Goal: Communication & Community: Answer question/provide support

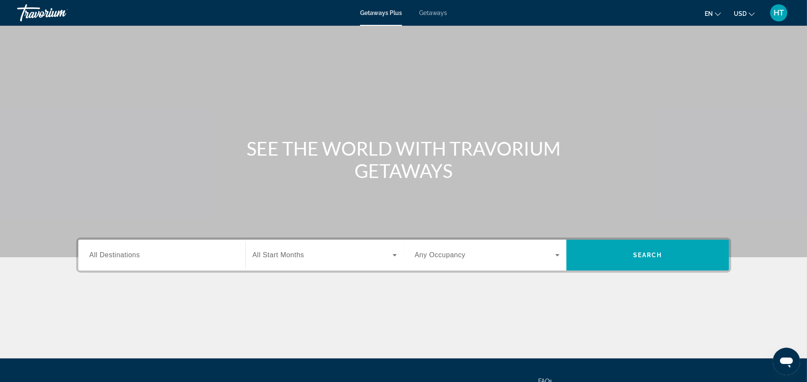
click at [151, 257] on input "Destination All Destinations" at bounding box center [162, 255] width 145 height 10
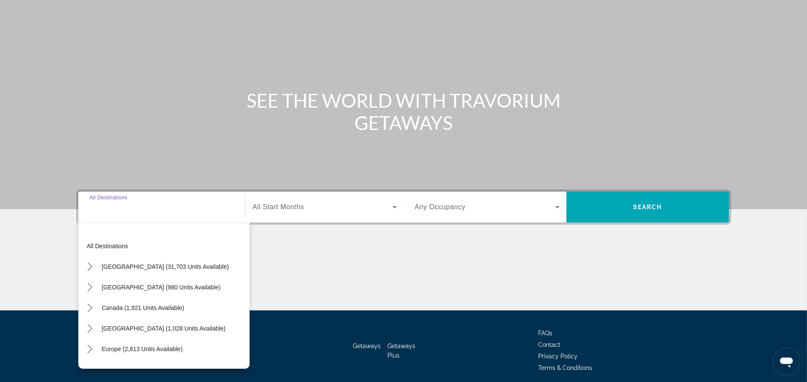
scroll to position [81, 0]
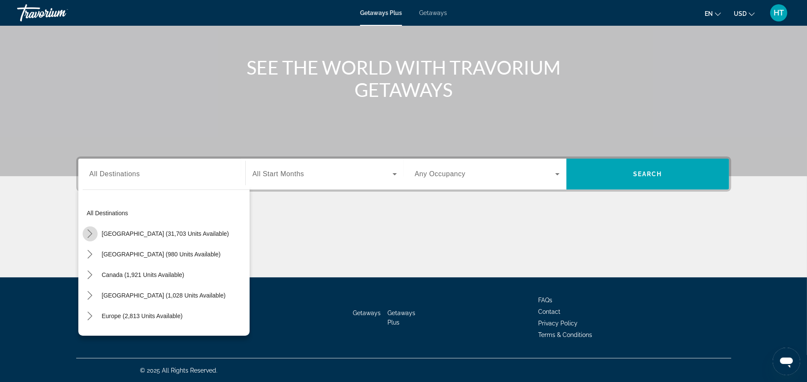
click at [89, 233] on icon "Toggle United States (31,703 units available) submenu" at bounding box center [90, 233] width 9 height 9
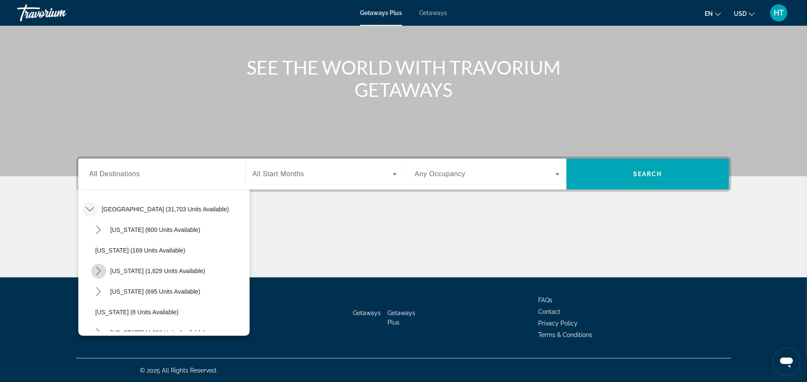
click at [94, 271] on icon "Toggle California (1,829 units available) submenu" at bounding box center [98, 270] width 9 height 9
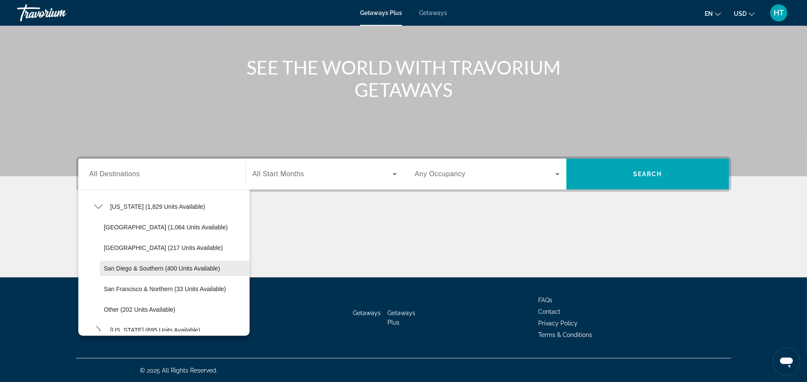
click at [109, 272] on span "Select destination: San Diego & Southern (400 units available)" at bounding box center [175, 268] width 150 height 21
type input "**********"
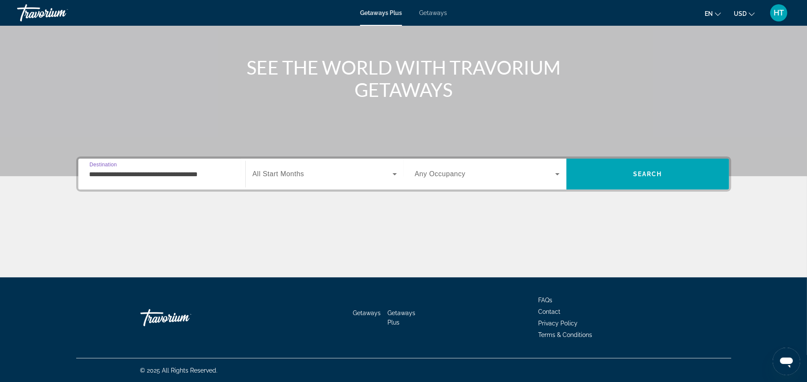
click at [286, 173] on span "All Start Months" at bounding box center [279, 173] width 52 height 7
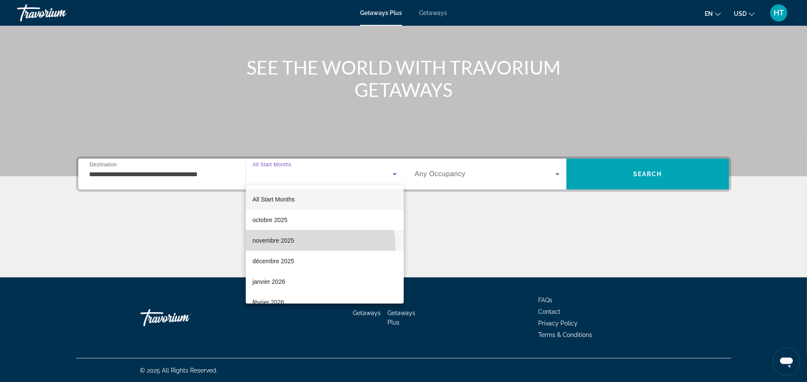
click at [309, 248] on mat-option "novembre 2025" at bounding box center [325, 240] width 158 height 21
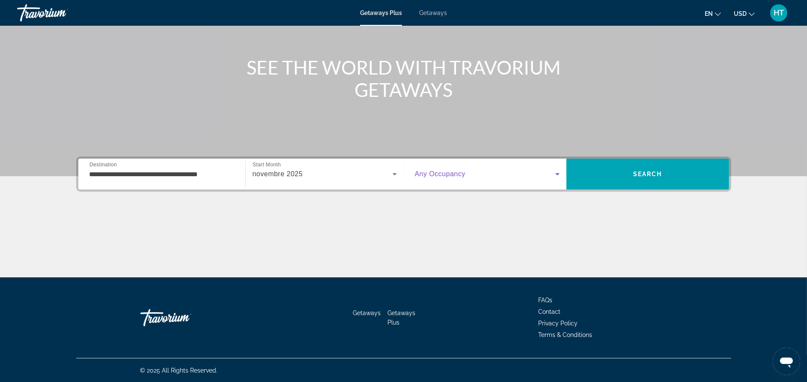
click at [448, 178] on span "Search widget" at bounding box center [485, 174] width 140 height 10
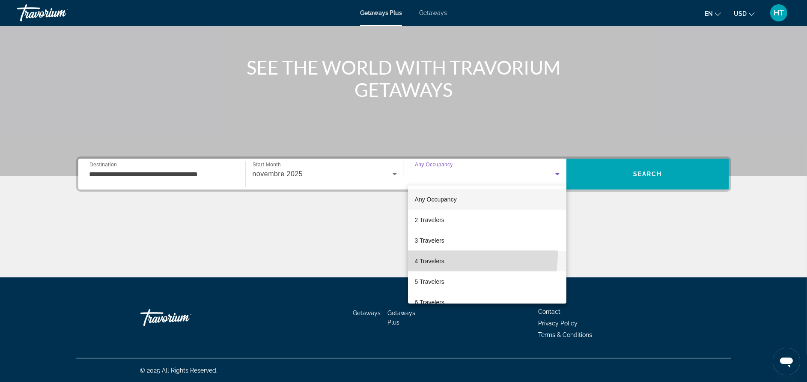
click at [451, 254] on mat-option "4 Travelers" at bounding box center [487, 261] width 158 height 21
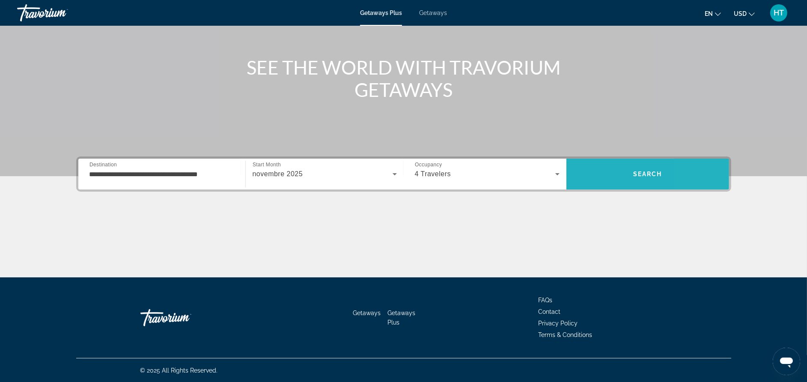
click at [710, 169] on span "Search" at bounding box center [648, 174] width 163 height 21
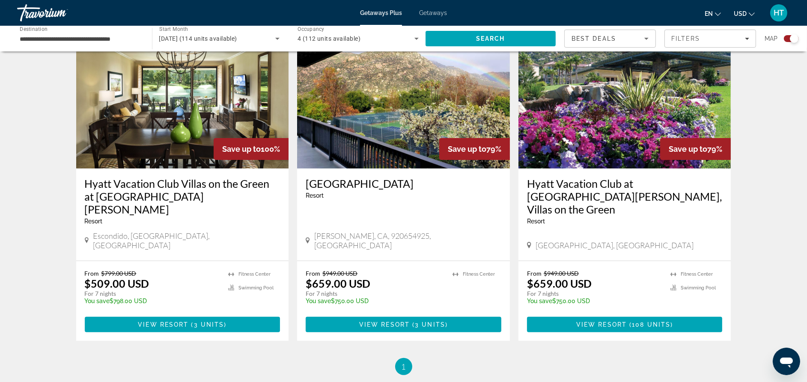
scroll to position [321, 0]
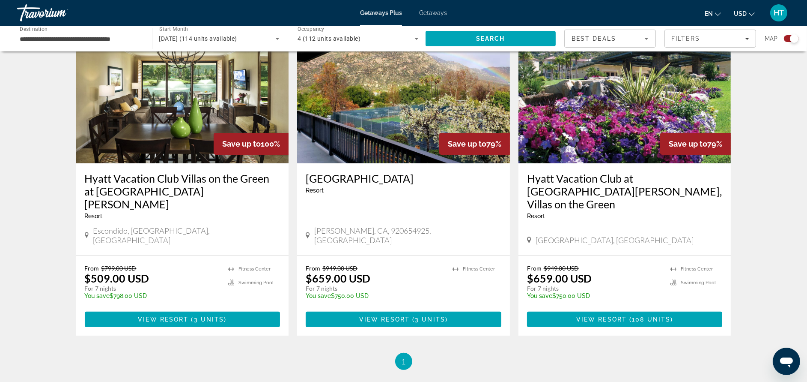
click at [374, 31] on div "4 (112 units available)" at bounding box center [358, 39] width 121 height 24
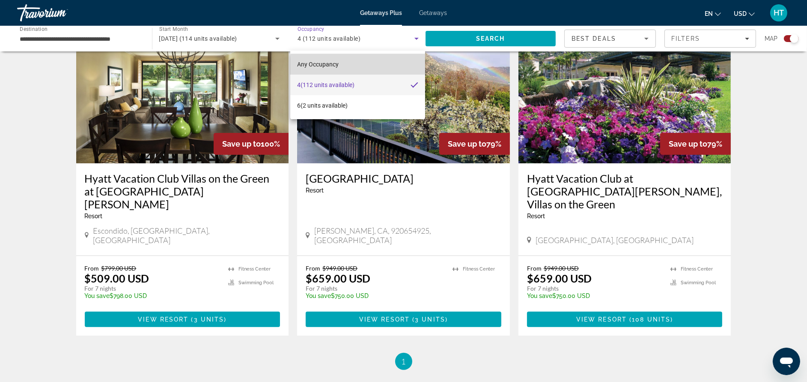
click at [372, 67] on mat-option "Any Occupancy" at bounding box center [357, 64] width 134 height 21
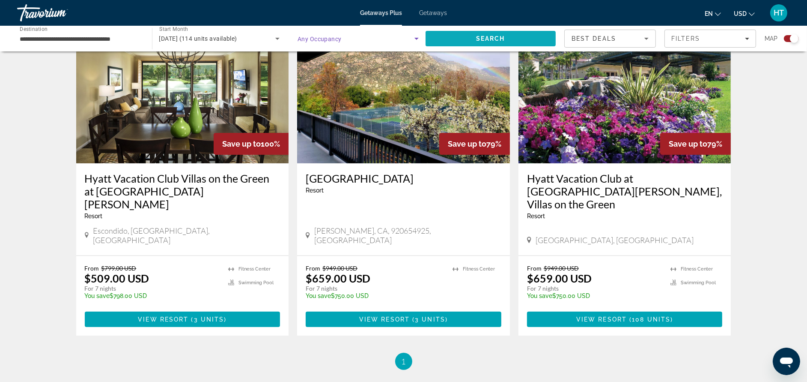
click at [505, 39] on span "Search" at bounding box center [491, 38] width 131 height 21
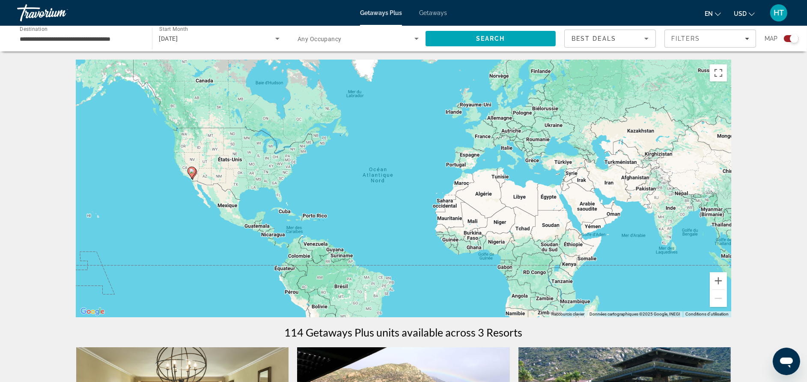
click at [421, 10] on span "Getaways" at bounding box center [433, 12] width 28 height 7
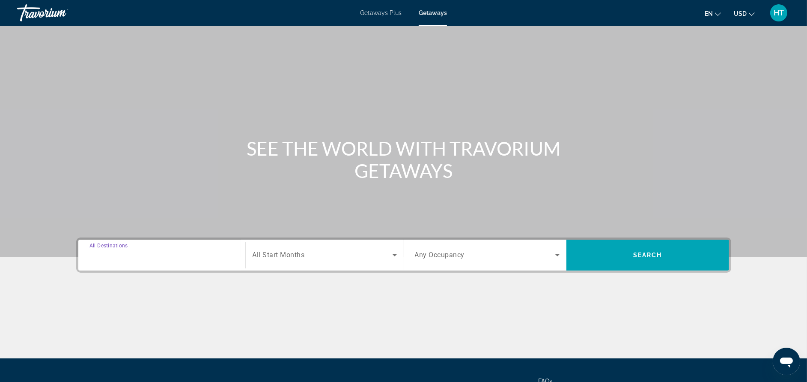
click at [167, 254] on input "Destination All Destinations" at bounding box center [162, 255] width 145 height 10
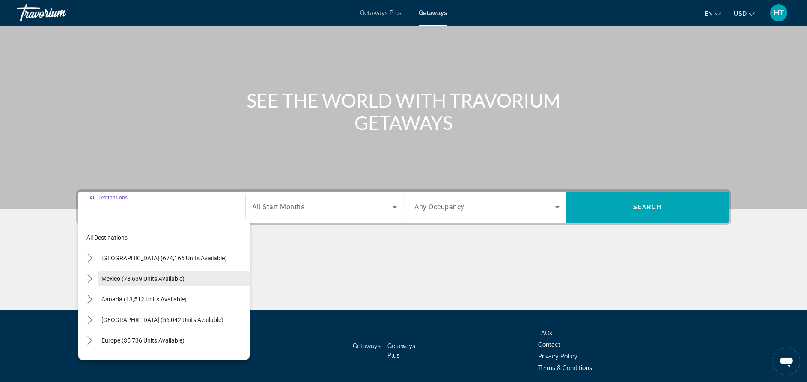
scroll to position [81, 0]
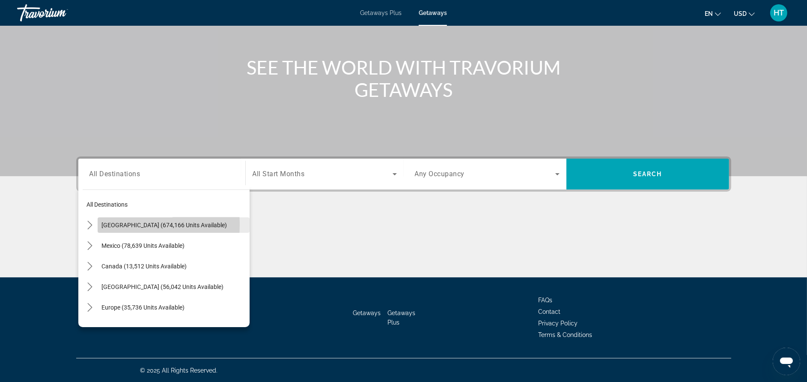
click at [98, 224] on span "Select destination: United States (674,166 units available)" at bounding box center [174, 225] width 152 height 21
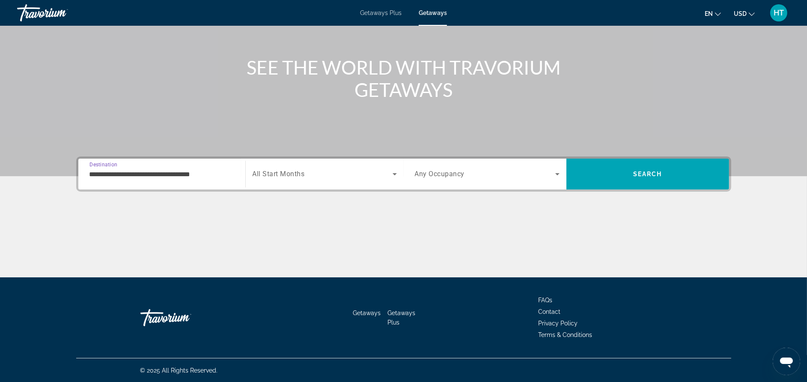
click at [106, 179] on div "**********" at bounding box center [162, 174] width 145 height 24
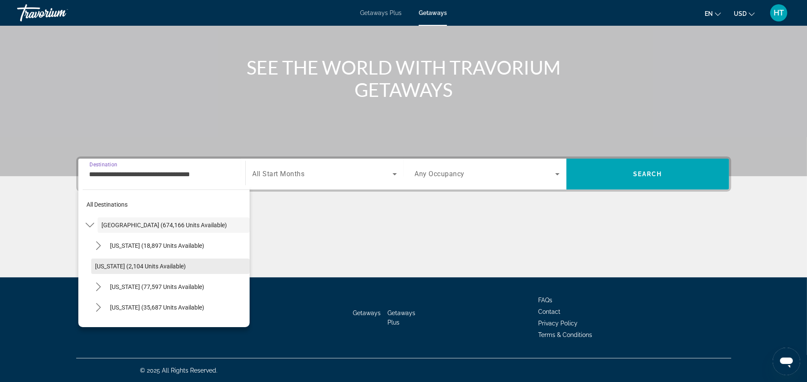
scroll to position [64, 0]
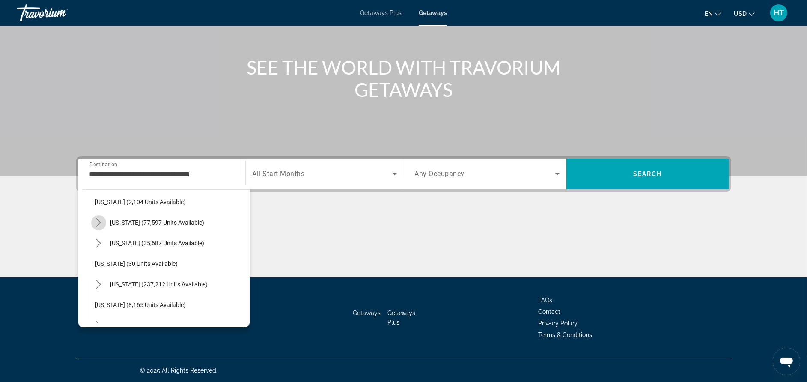
click at [101, 221] on icon "Toggle California (77,597 units available) submenu" at bounding box center [98, 222] width 9 height 9
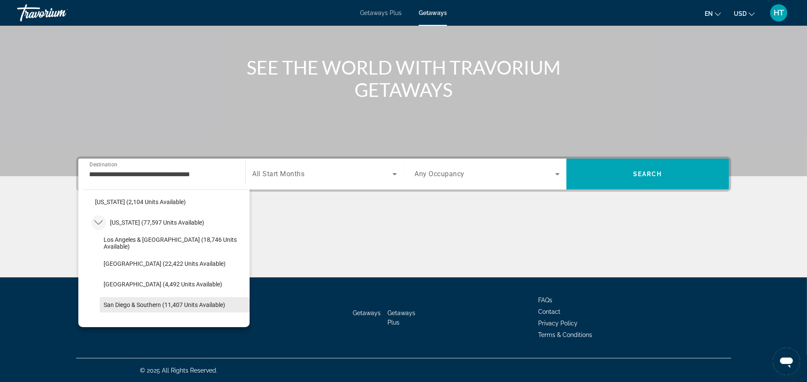
click at [118, 305] on span "San Diego & Southern (11,407 units available)" at bounding box center [165, 304] width 122 height 7
type input "**********"
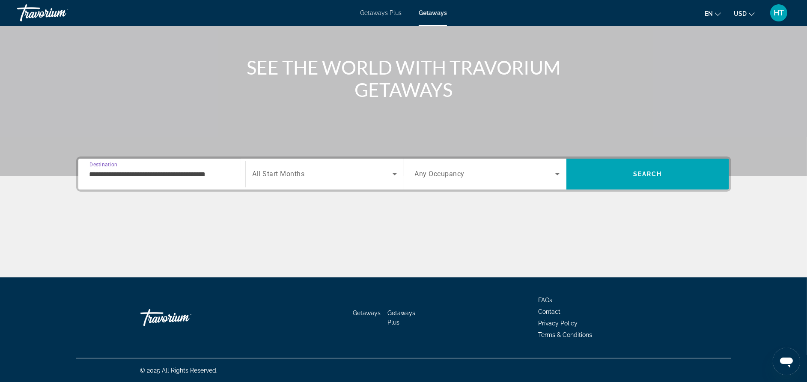
click at [302, 175] on span "All Start Months" at bounding box center [279, 174] width 52 height 8
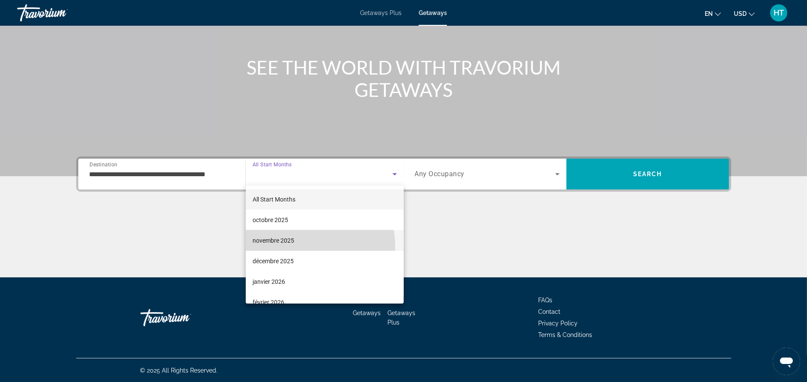
click at [294, 246] on mat-option "novembre 2025" at bounding box center [325, 240] width 158 height 21
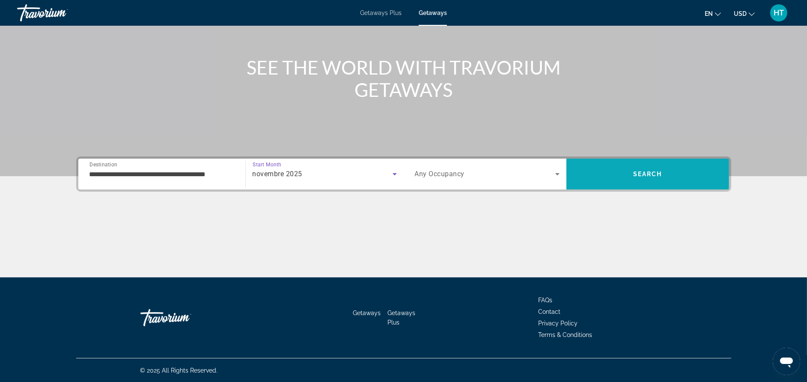
click at [656, 171] on span "Search" at bounding box center [647, 173] width 29 height 7
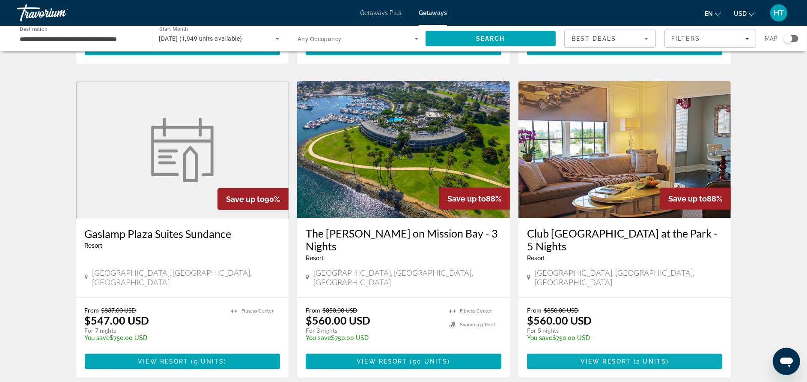
scroll to position [964, 0]
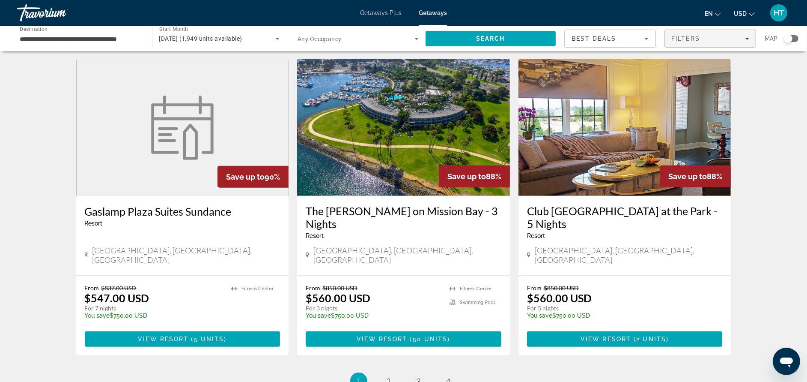
click at [703, 39] on div "Filters" at bounding box center [710, 38] width 78 height 7
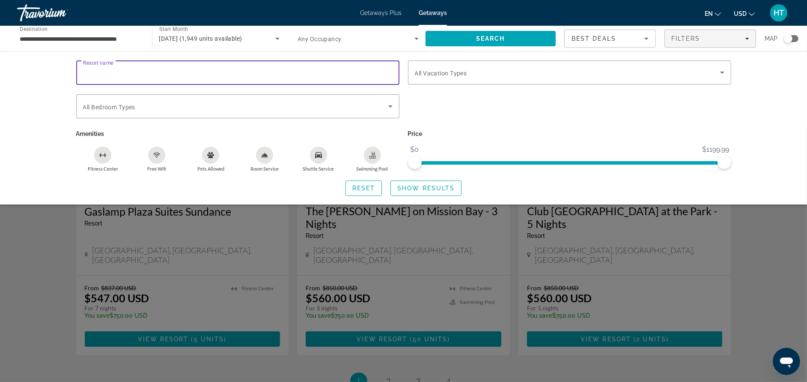
click at [301, 74] on input "Resort name" at bounding box center [238, 73] width 310 height 10
type input "**********"
click at [412, 182] on span "Search widget" at bounding box center [426, 188] width 70 height 21
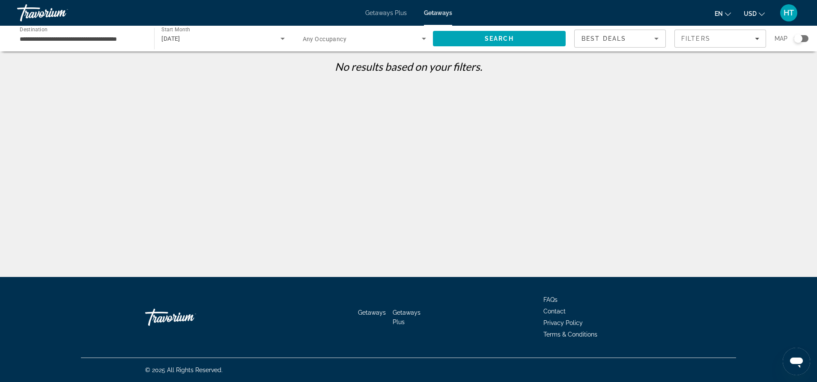
click at [791, 15] on span "HT" at bounding box center [789, 13] width 10 height 9
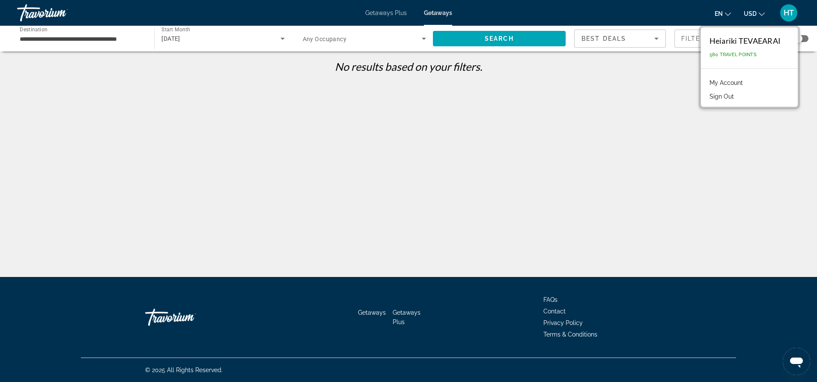
click at [728, 85] on link "My Account" at bounding box center [726, 82] width 42 height 11
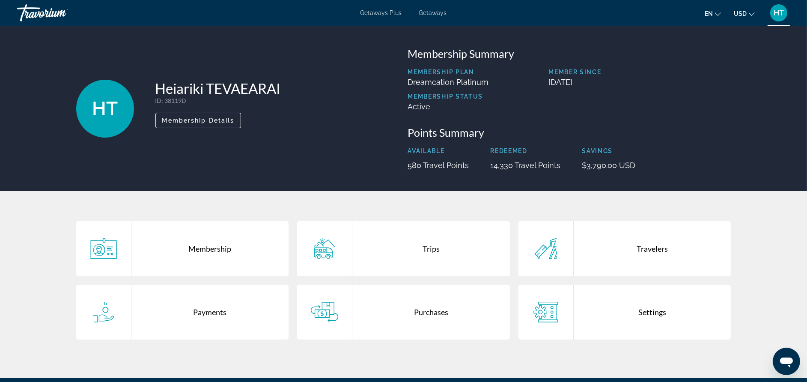
click at [432, 313] on div "Purchases" at bounding box center [431, 311] width 158 height 55
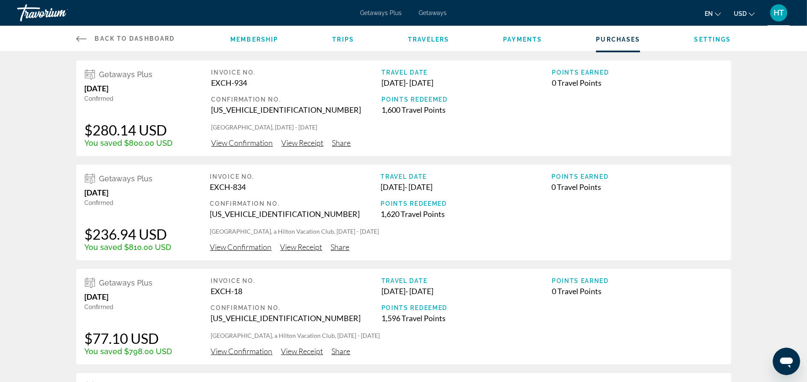
click at [306, 141] on span "View Receipt" at bounding box center [303, 142] width 42 height 9
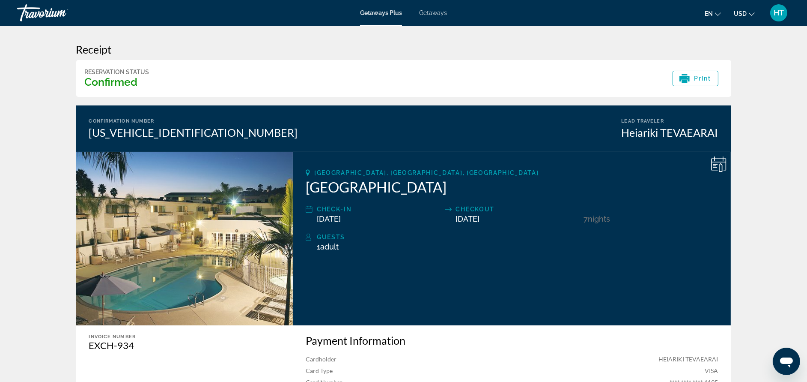
click at [781, 363] on icon "Ouvrir la fenêtre de messagerie" at bounding box center [786, 360] width 15 height 15
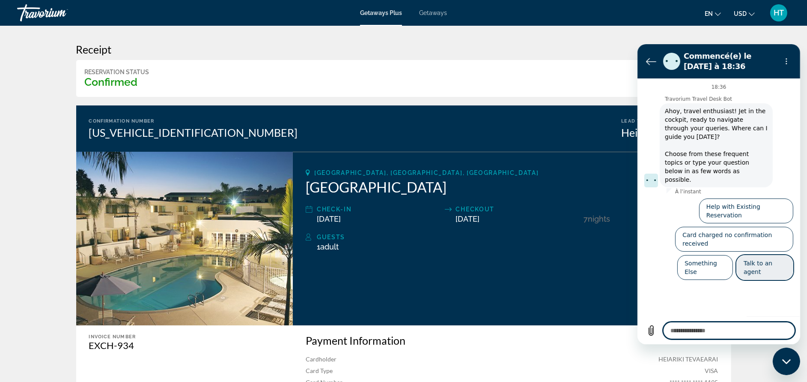
click at [751, 254] on button "Talk to an agent" at bounding box center [764, 266] width 57 height 25
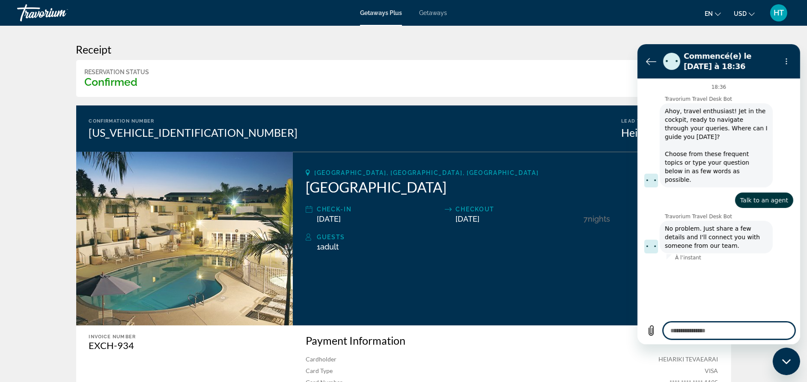
type textarea "*"
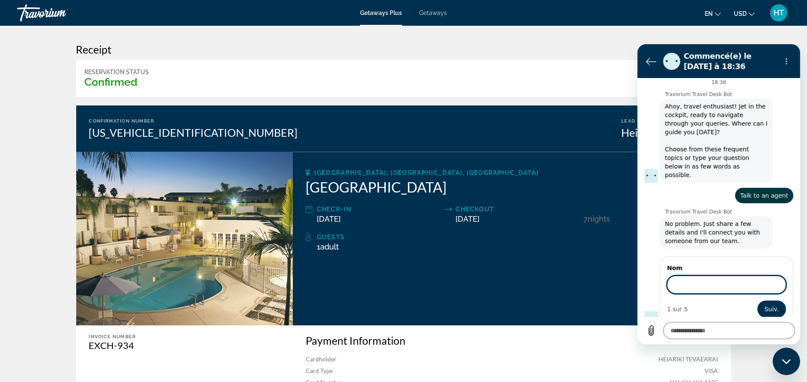
scroll to position [4, 0]
drag, startPoint x: 704, startPoint y: 275, endPoint x: 770, endPoint y: 280, distance: 66.6
click at [769, 280] on input "**********" at bounding box center [726, 284] width 119 height 18
type input "*********"
click at [749, 300] on div "1 sur 5 Suiv." at bounding box center [726, 308] width 119 height 17
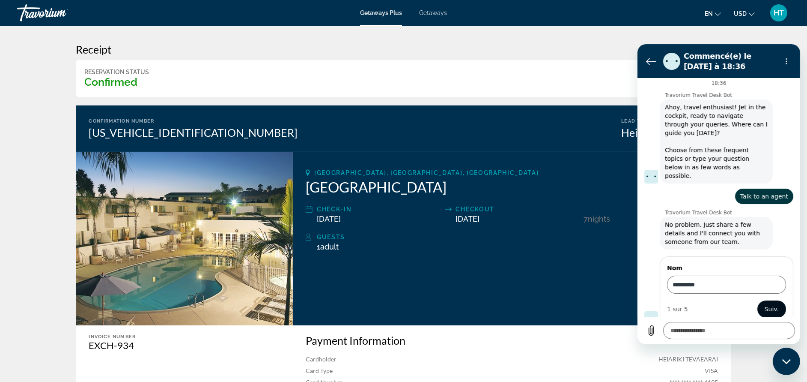
click at [764, 303] on span "Suiv." at bounding box center [771, 308] width 14 height 10
type textarea "*"
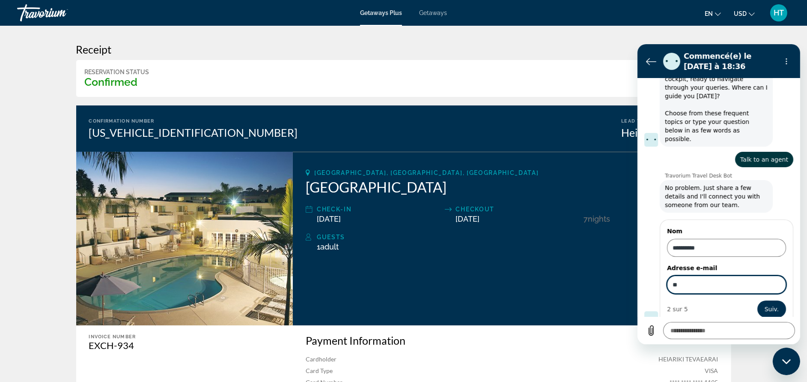
type input "**********"
click at [764, 303] on span "Suiv." at bounding box center [771, 308] width 14 height 10
type textarea "*"
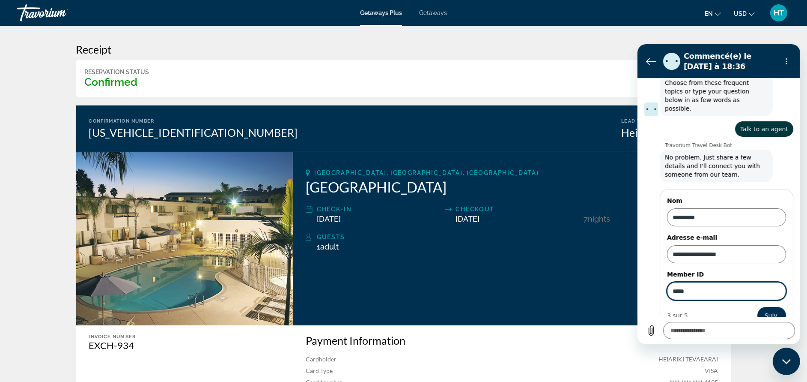
scroll to position [78, 0]
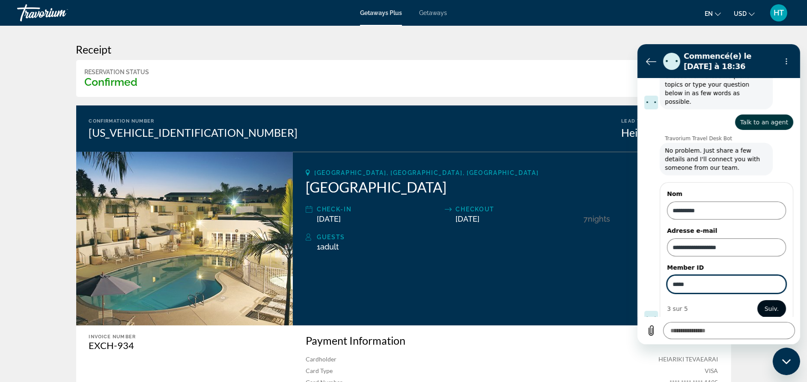
type input "*****"
click at [757, 301] on button "Suiv." at bounding box center [771, 307] width 29 height 17
type textarea "*"
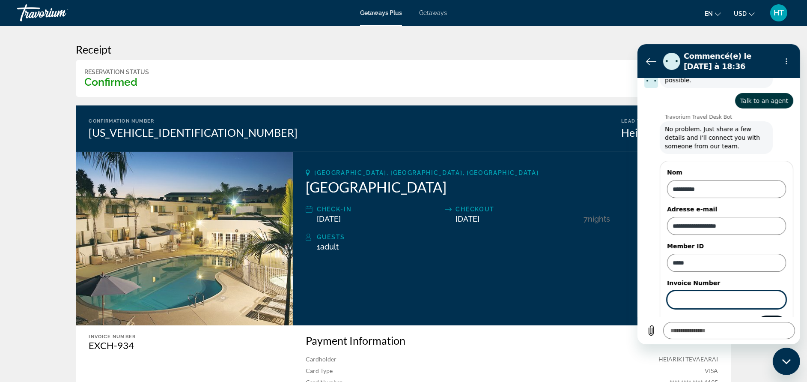
scroll to position [115, 0]
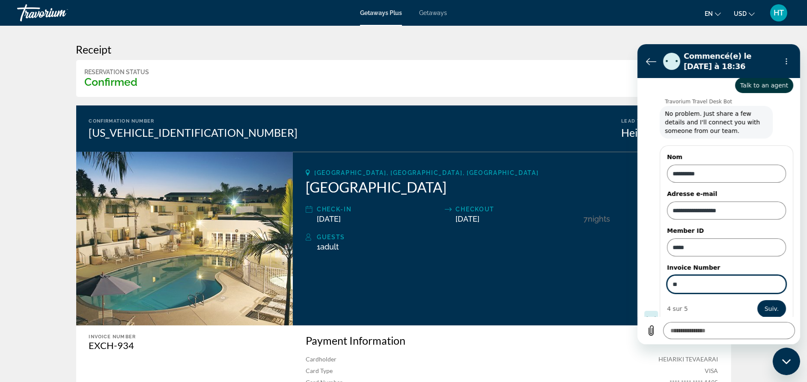
type input "*"
type input "********"
click at [764, 303] on span "Suiv." at bounding box center [771, 308] width 14 height 10
type textarea "*"
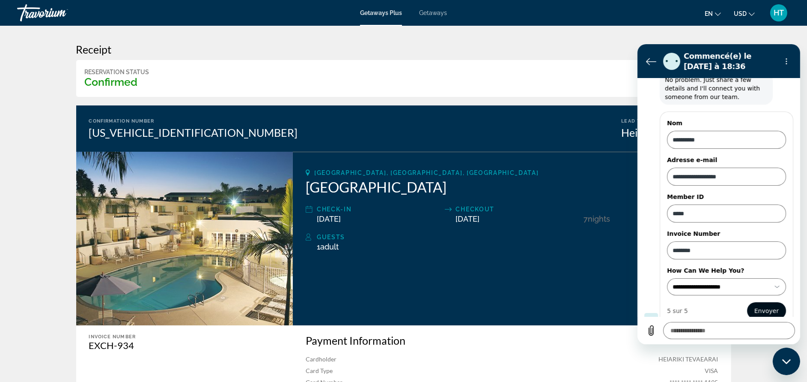
scroll to position [151, 0]
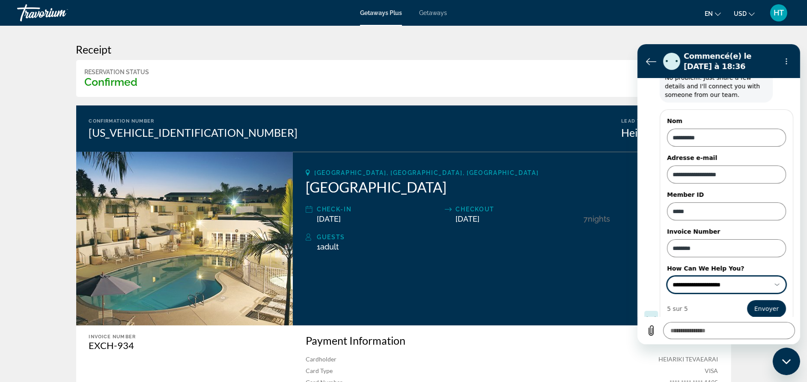
click at [773, 280] on icon at bounding box center [776, 283] width 7 height 7
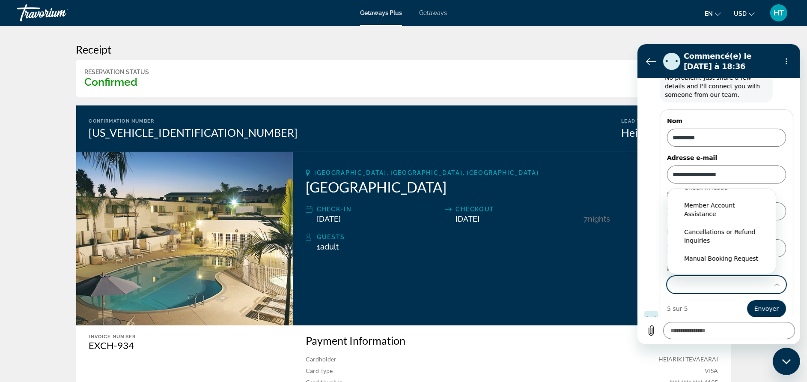
scroll to position [0, 0]
click at [737, 195] on div "Reservation Assistance" at bounding box center [721, 199] width 75 height 9
type input "**********"
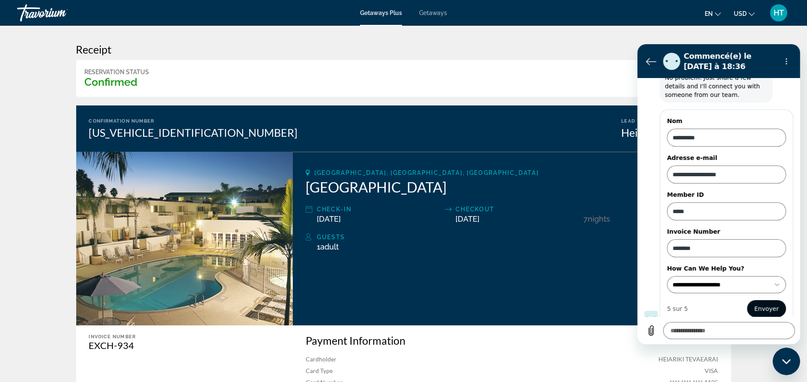
click at [767, 303] on span "Envoyer" at bounding box center [766, 308] width 24 height 10
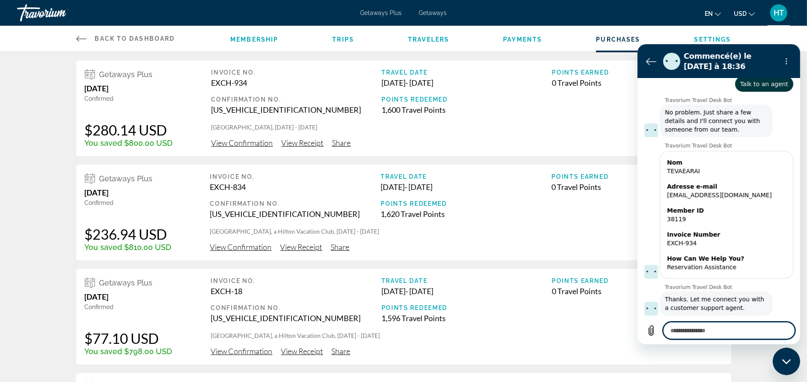
click at [245, 145] on span "View Confirmation" at bounding box center [243, 142] width 62 height 9
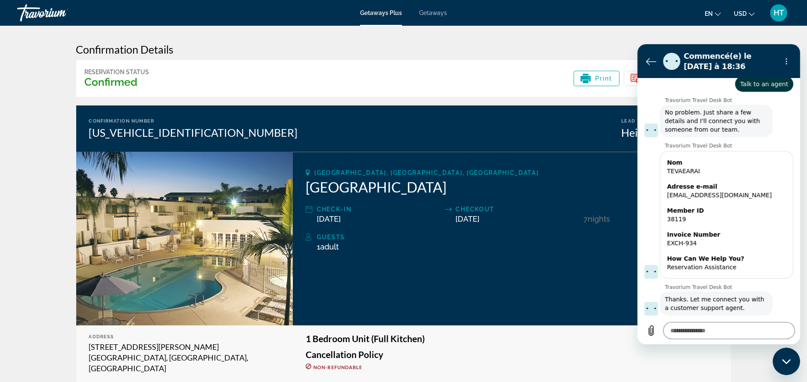
type textarea "*"
click at [713, 335] on textarea at bounding box center [729, 329] width 132 height 17
type textarea "*"
type textarea "**"
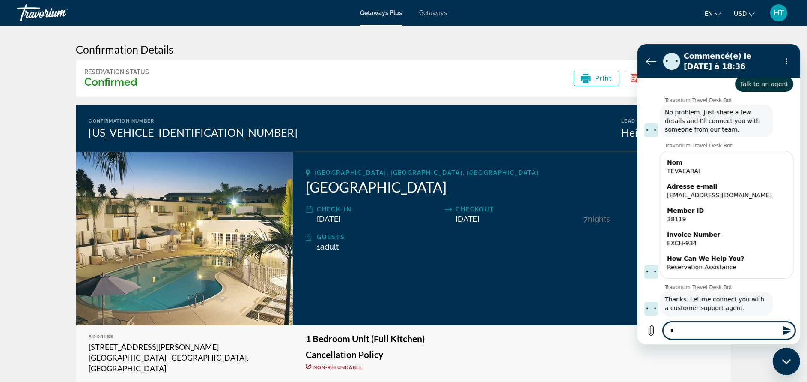
type textarea "*"
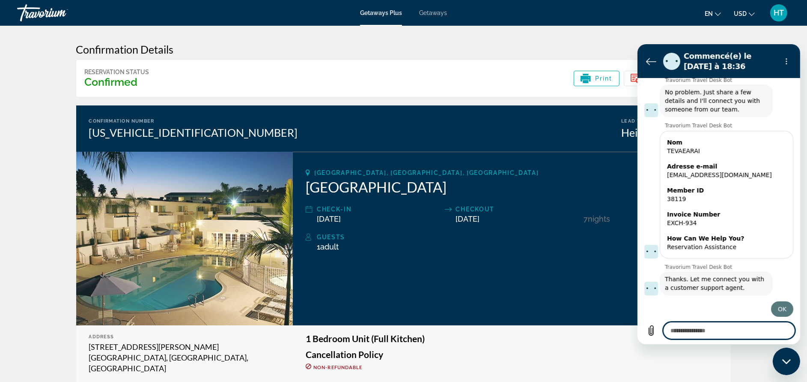
type textarea "*"
click at [649, 57] on icon "Retour à la liste des conversations" at bounding box center [651, 61] width 10 height 10
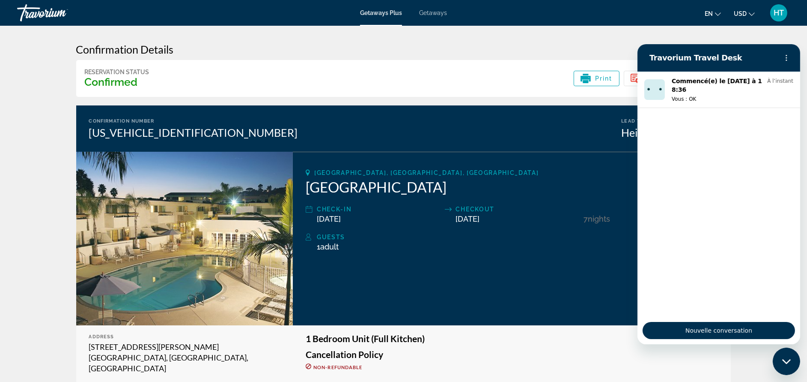
click at [208, 131] on div "Confirmation Number [US_VEHICLE_IDENTIFICATION_NUMBER] Lead Traveler Heiariki T…" at bounding box center [403, 128] width 655 height 46
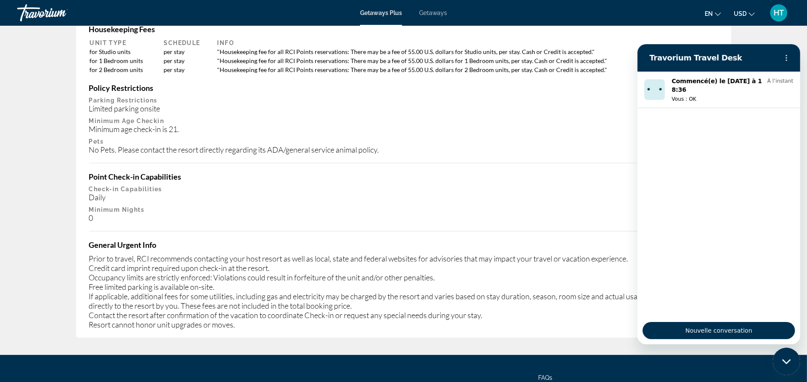
scroll to position [510, 0]
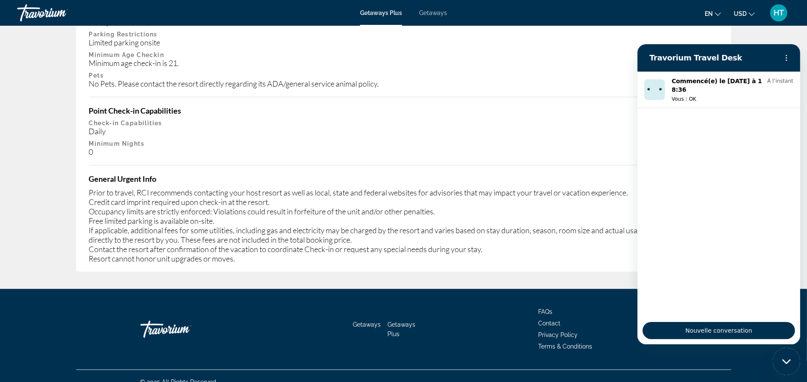
drag, startPoint x: 251, startPoint y: 131, endPoint x: 227, endPoint y: 149, distance: 29.3
click at [227, 149] on div "Important Information Housekeeping Fees Unit Type Schedule Info for Studio unit…" at bounding box center [403, 99] width 655 height 343
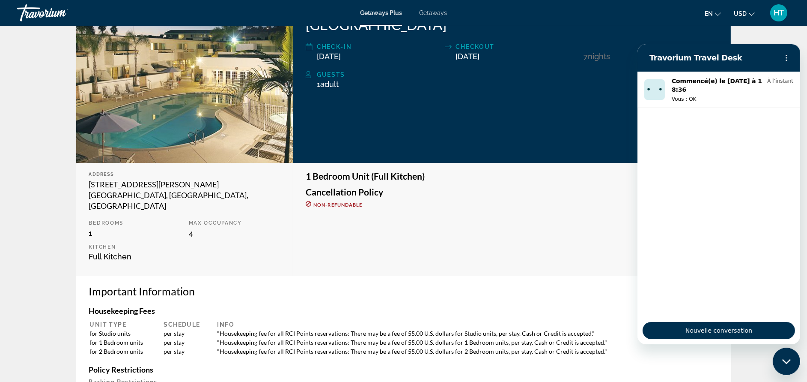
scroll to position [0, 0]
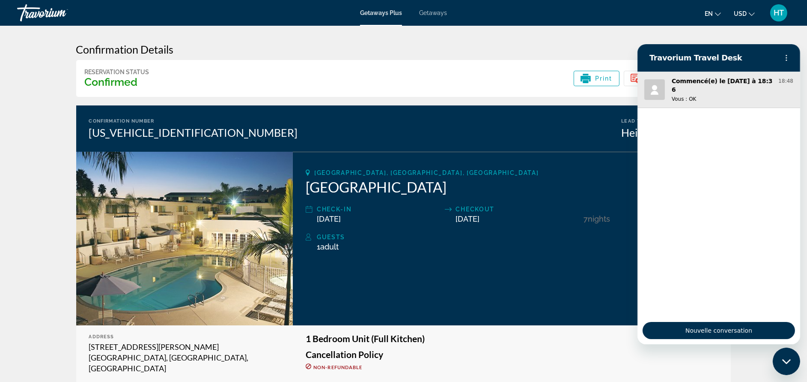
click at [718, 87] on div "Commencé(e) le [DATE] à 18:36 18:48 Vous : OK" at bounding box center [732, 89] width 122 height 26
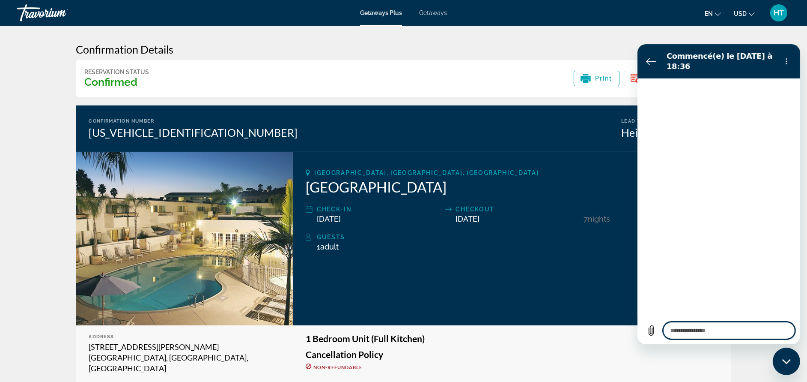
type textarea "*"
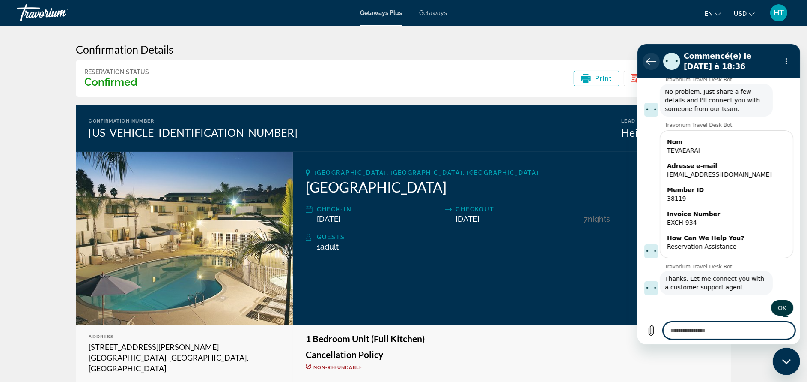
click at [646, 62] on icon "Retour à la liste des conversations" at bounding box center [651, 61] width 10 height 10
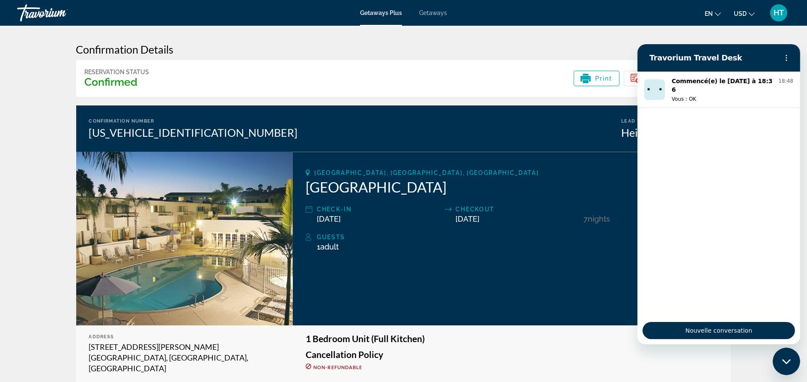
click at [790, 361] on icon "Fermer la fenêtre de messagerie" at bounding box center [786, 361] width 9 height 6
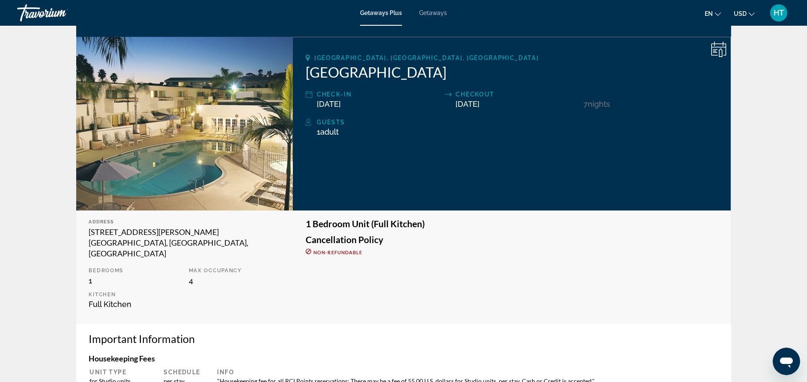
scroll to position [64, 0]
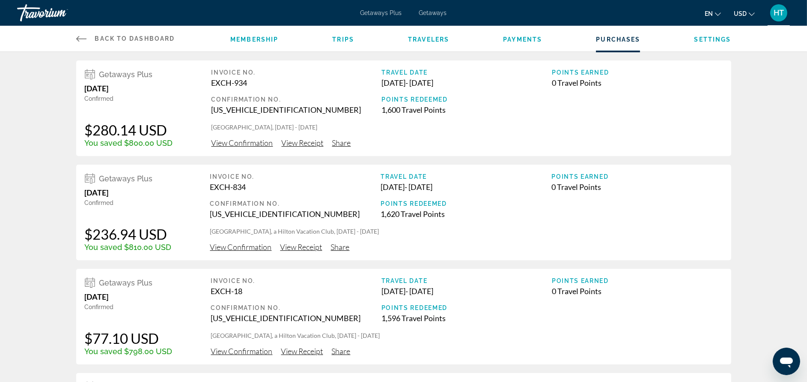
click at [296, 145] on span "View Receipt" at bounding box center [303, 142] width 42 height 9
click at [222, 140] on span "View Confirmation" at bounding box center [243, 142] width 62 height 9
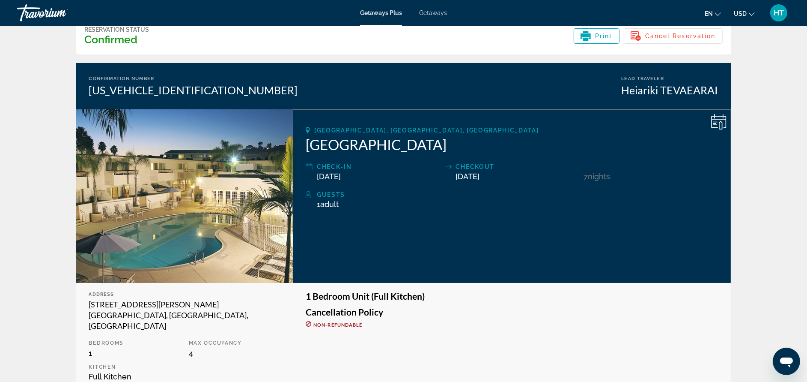
scroll to position [64, 0]
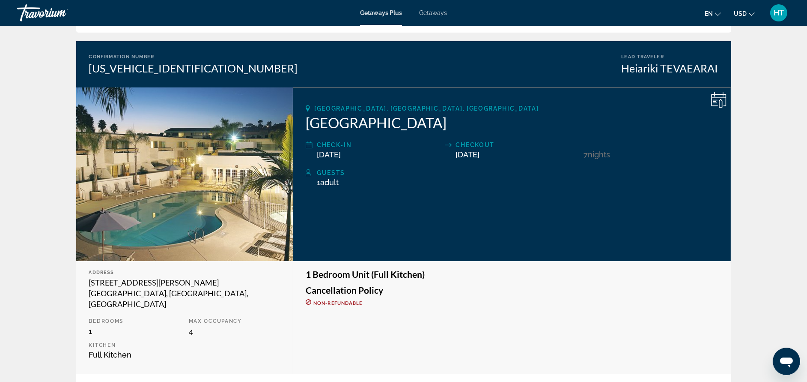
click at [760, 267] on app-exchanges-booking-confirmation "Confirmation Details Reservation Status Confirmed Print Cancel Reservation Conf…" at bounding box center [403, 347] width 807 height 773
click at [758, 92] on app-exchanges-booking-confirmation "Confirmation Details Reservation Status Confirmed Print Cancel Reservation Conf…" at bounding box center [403, 347] width 807 height 773
